Goal: Task Accomplishment & Management: Manage account settings

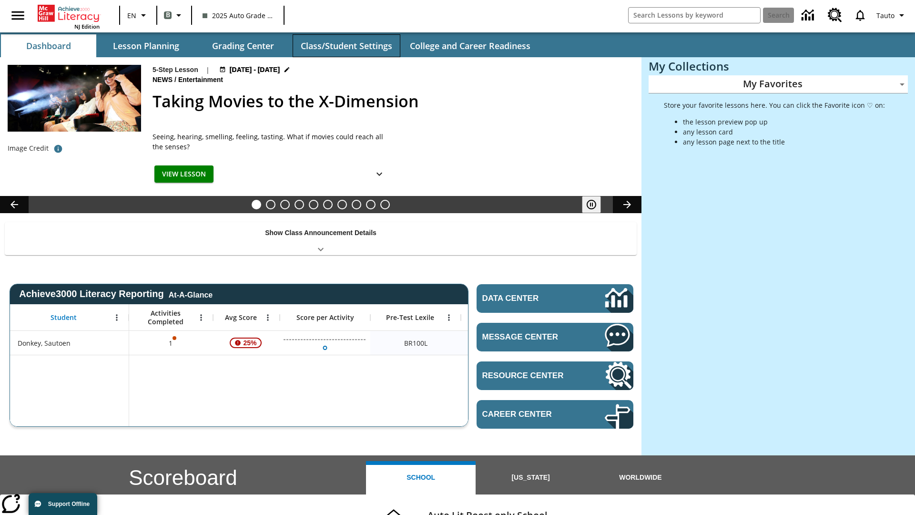
click at [346, 46] on button "Class/Student Settings" at bounding box center [347, 45] width 108 height 23
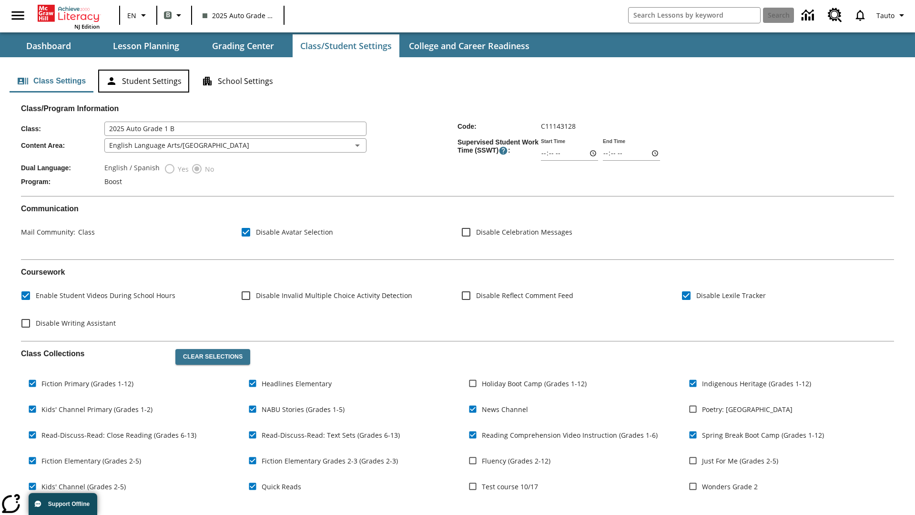
click at [143, 81] on button "Student Settings" at bounding box center [143, 81] width 91 height 23
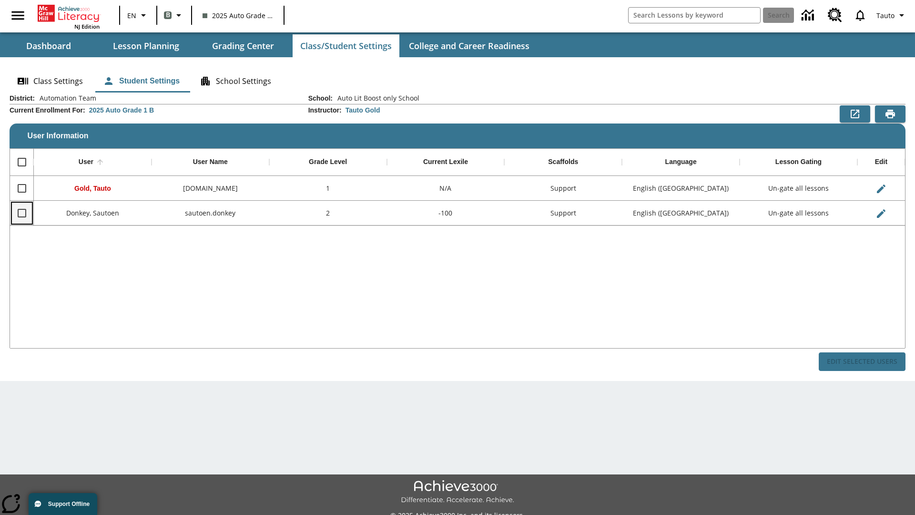
click at [21, 212] on input "Select row" at bounding box center [22, 213] width 20 height 20
checkbox input "true"
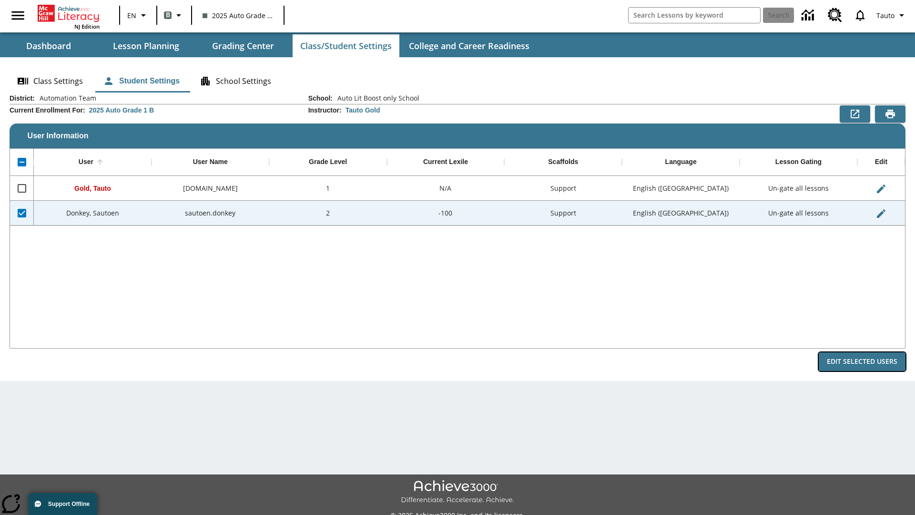
click at [862, 361] on button "Edit Selected Users" at bounding box center [862, 361] width 87 height 19
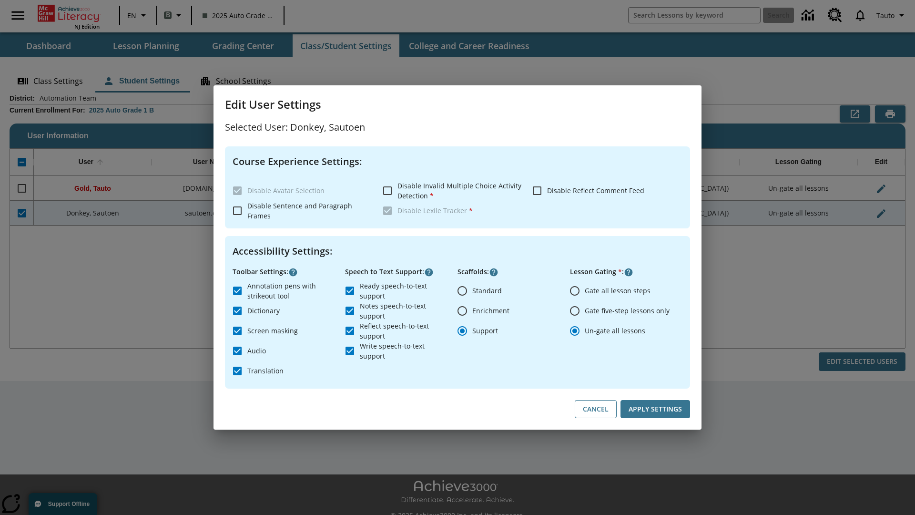
click at [575, 290] on input "Gate all lesson steps" at bounding box center [575, 291] width 20 height 20
radio input "true"
click at [655, 409] on button "Apply Settings" at bounding box center [655, 409] width 70 height 19
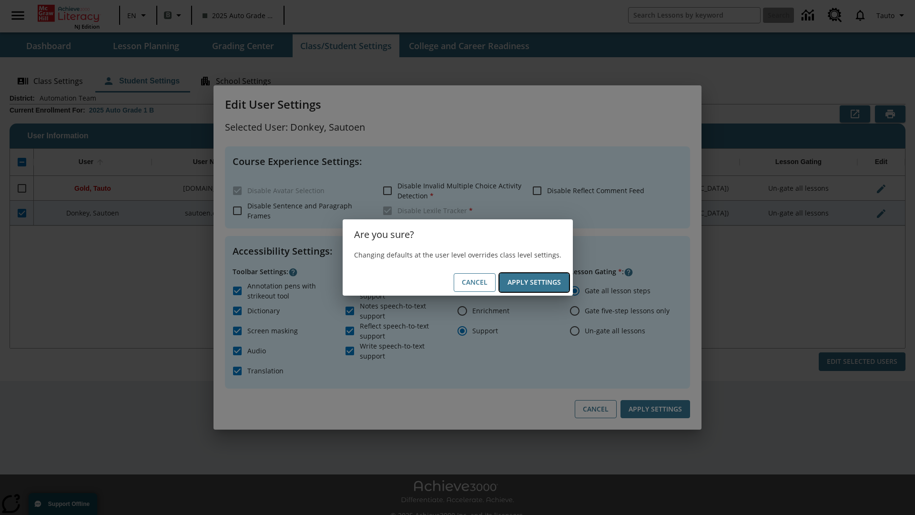
click at [534, 282] on button "Apply Settings" at bounding box center [534, 282] width 70 height 19
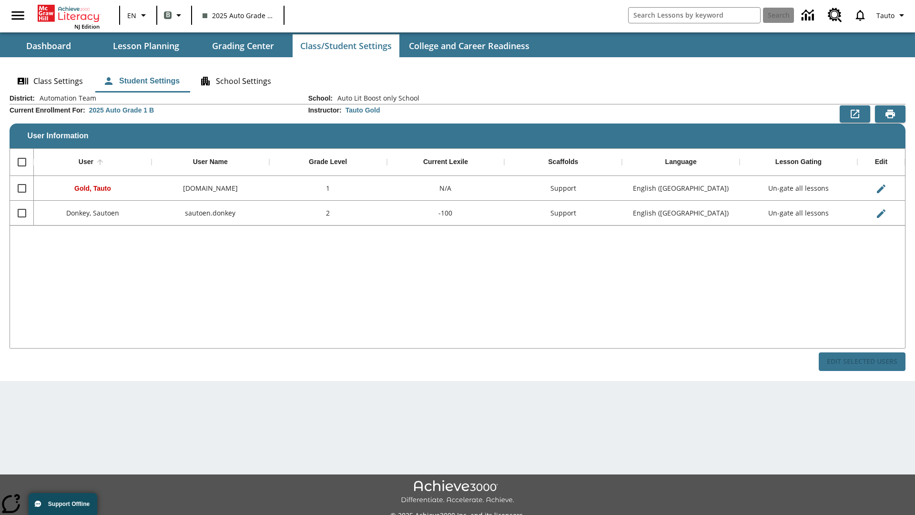
checkbox input "false"
click at [21, 212] on input "Select row" at bounding box center [22, 213] width 20 height 20
checkbox input "true"
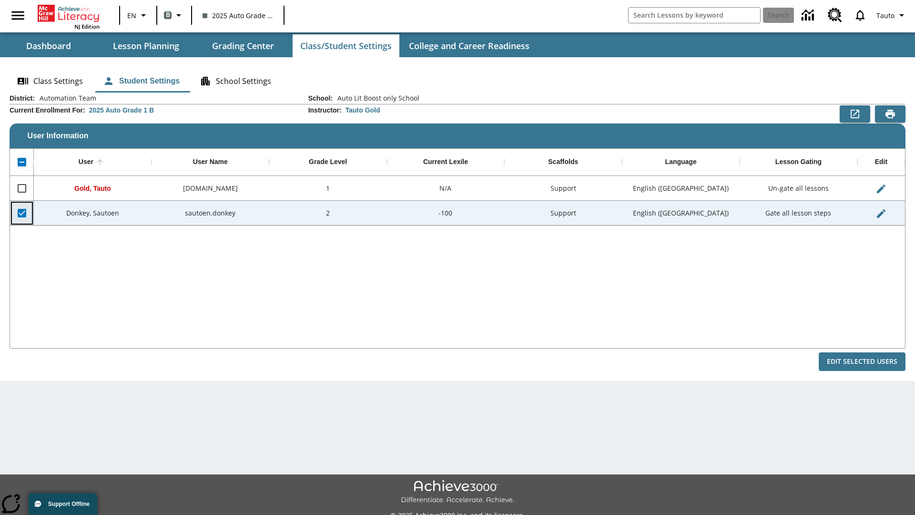
checkbox input "true"
click at [862, 361] on button "Edit Selected Users" at bounding box center [862, 361] width 87 height 19
